Goal: Task Accomplishment & Management: Complete application form

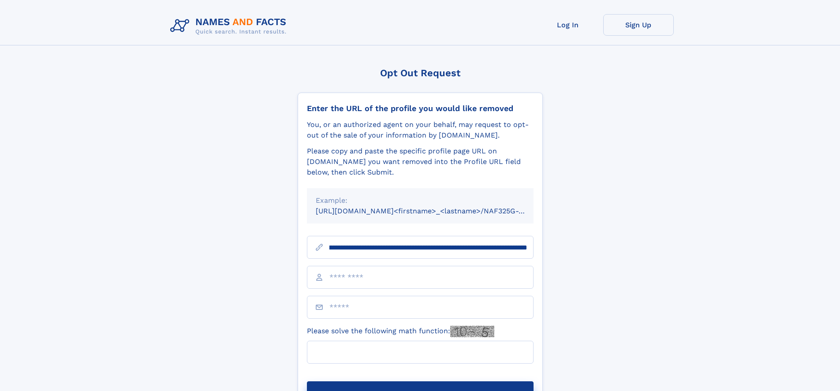
scroll to position [0, 103]
type input "**********"
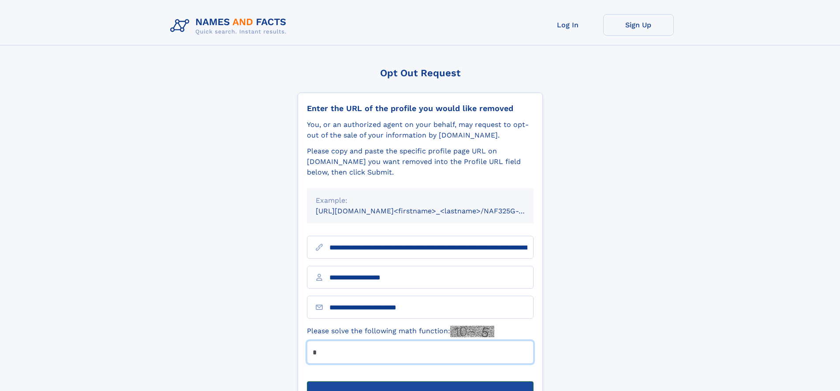
type input "*"
click at [420, 382] on button "Submit Opt Out Request" at bounding box center [420, 396] width 227 height 28
